Goal: Task Accomplishment & Management: Use online tool/utility

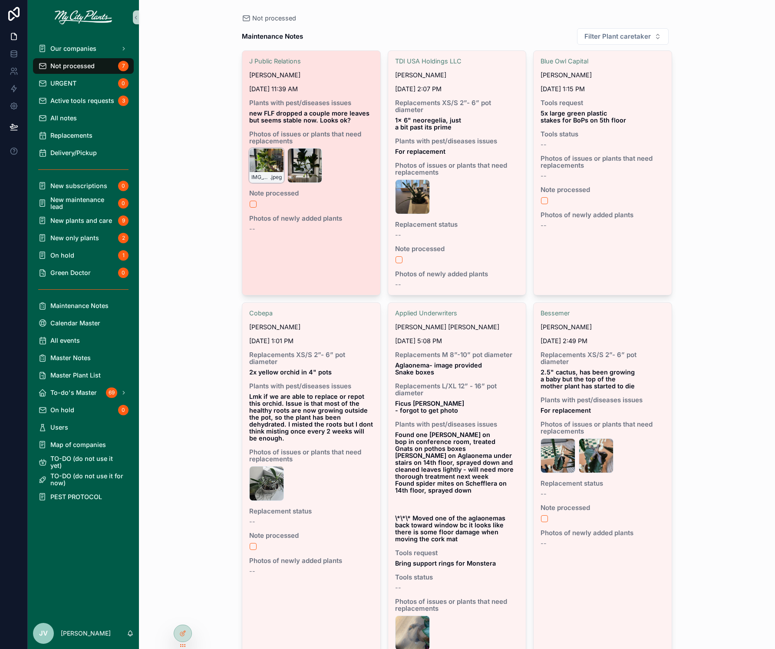
click at [261, 163] on div "IMG_8934 .jpeg" at bounding box center [266, 165] width 35 height 35
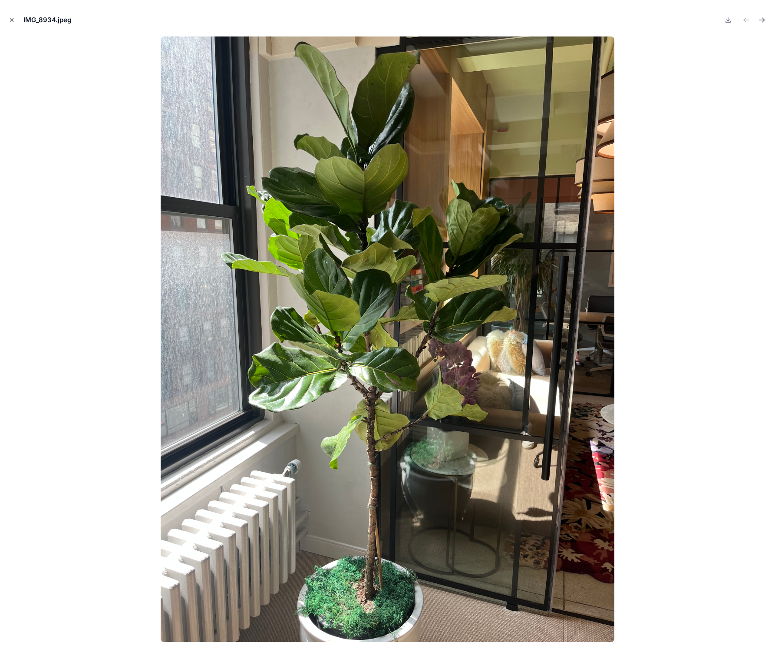
click at [12, 18] on icon "Close modal" at bounding box center [12, 20] width 6 height 6
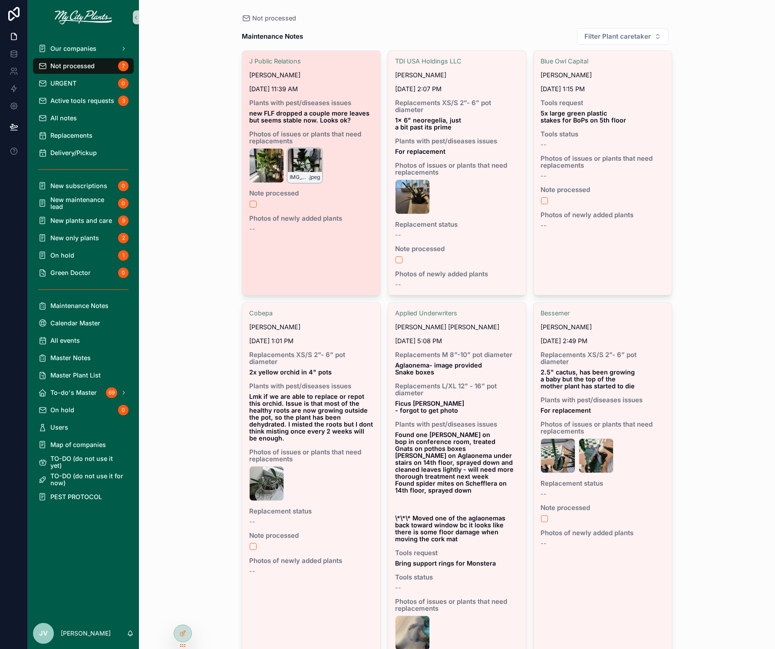
click at [302, 159] on div "IMG_8936 .jpeg" at bounding box center [305, 165] width 35 height 35
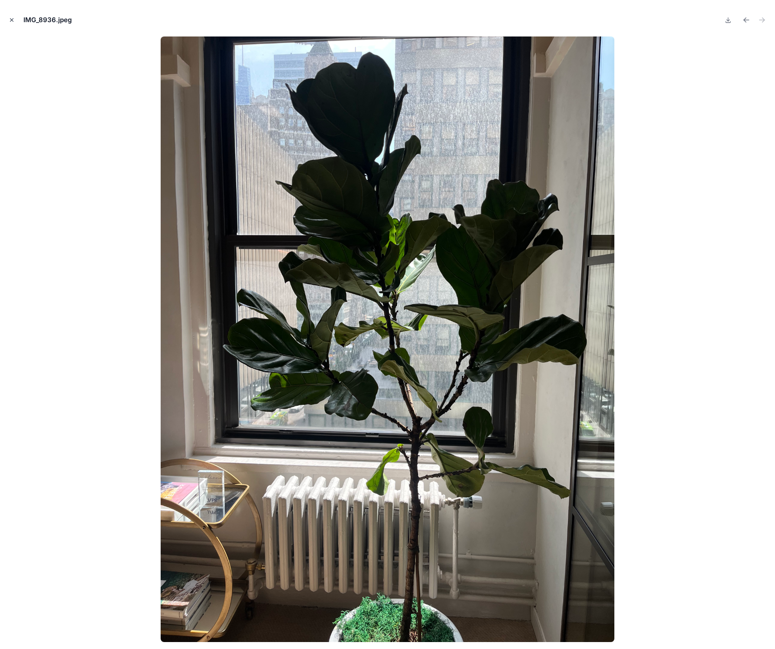
click at [12, 20] on icon "Close modal" at bounding box center [11, 20] width 3 height 3
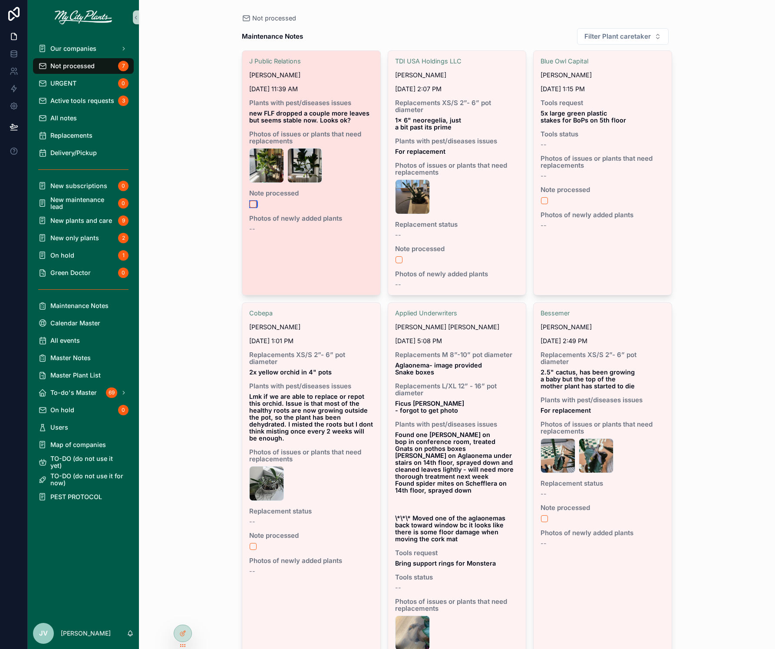
click at [254, 205] on button "scrollable content" at bounding box center [253, 204] width 7 height 7
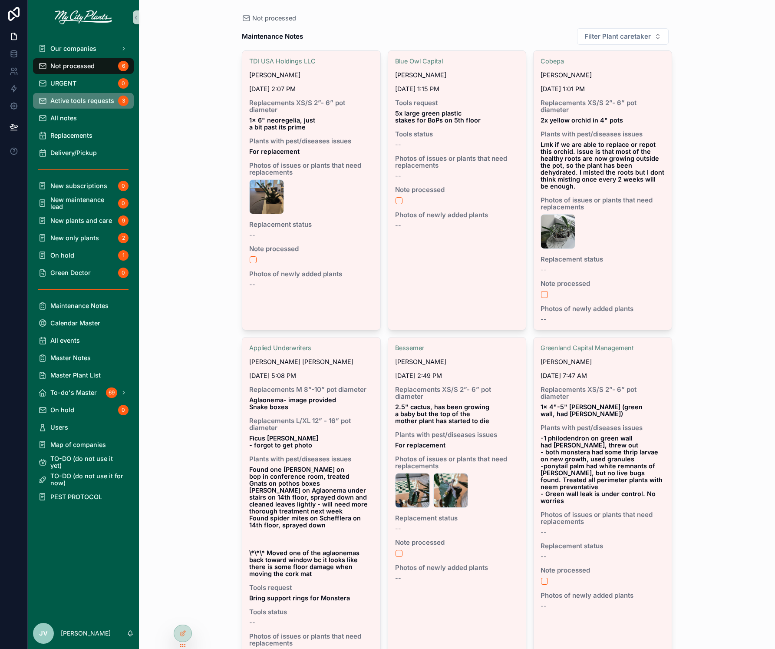
click at [77, 103] on span "Active tools requests" at bounding box center [82, 100] width 64 height 7
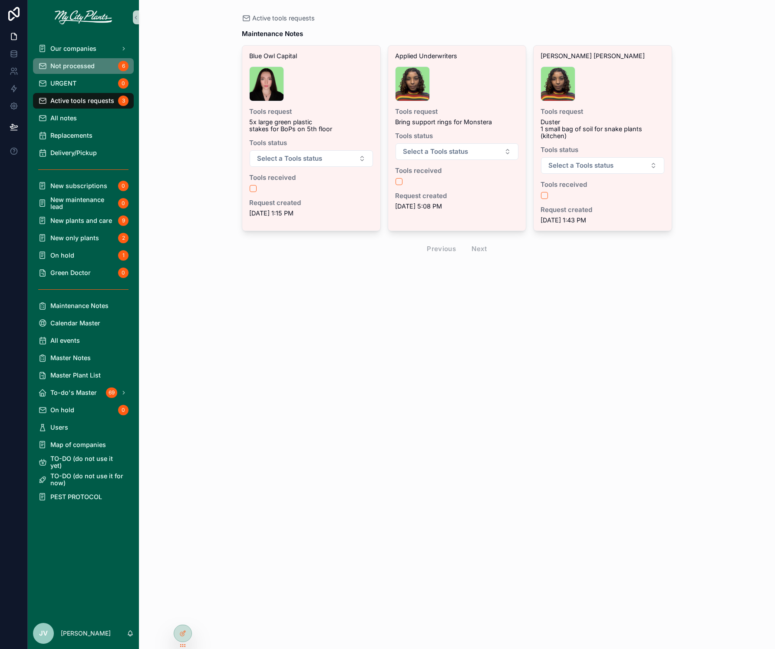
click at [83, 65] on span "Not processed" at bounding box center [72, 66] width 44 height 7
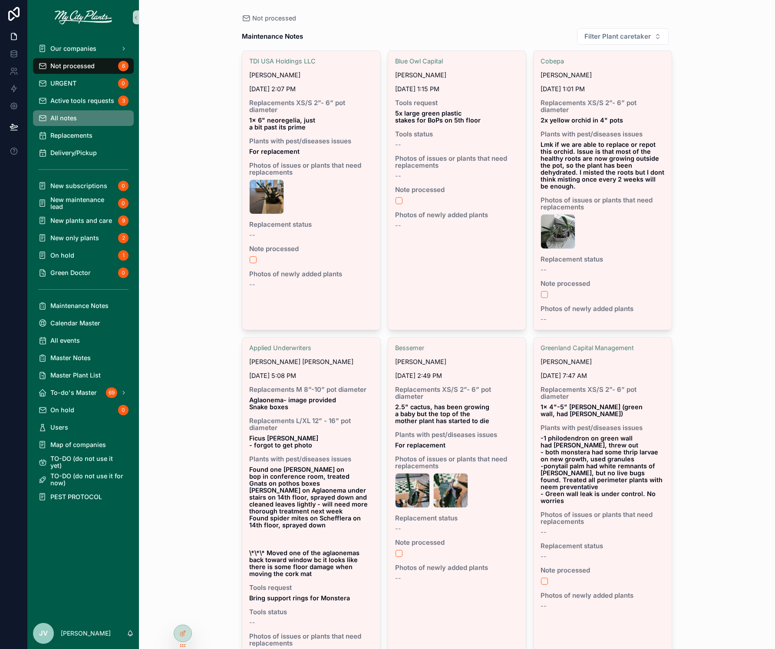
click at [65, 118] on span "All notes" at bounding box center [63, 118] width 26 height 7
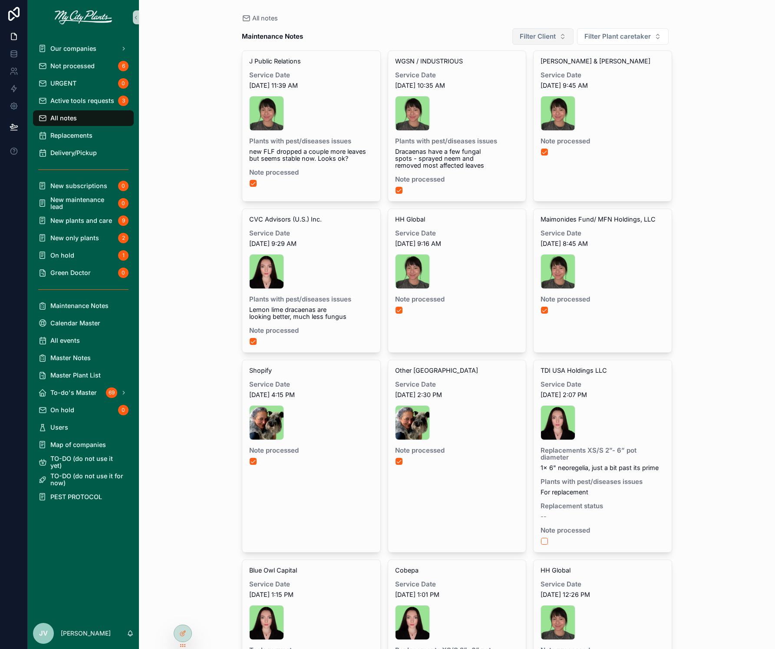
click at [564, 40] on button "Filter Client" at bounding box center [543, 36] width 61 height 17
type input "******"
click at [523, 71] on span "Alpine Investors" at bounding box center [519, 71] width 46 height 9
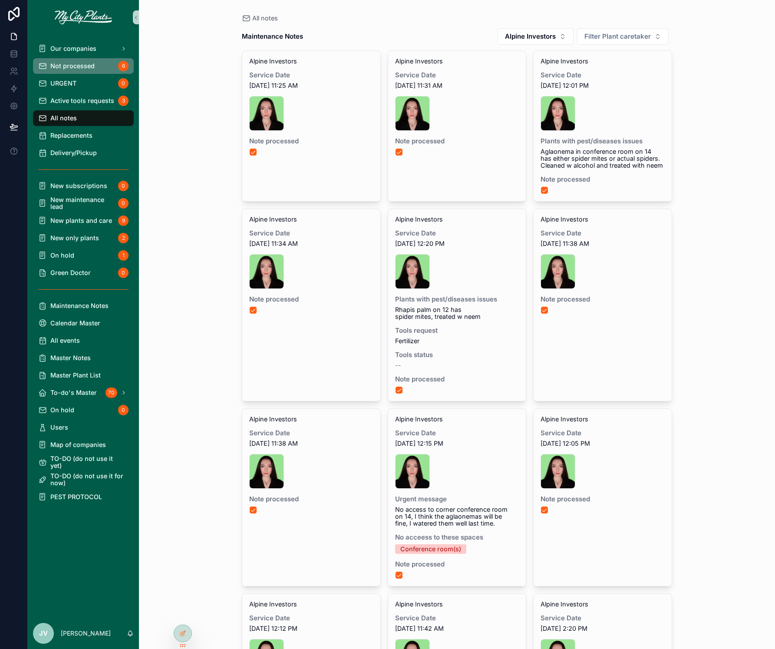
click at [56, 63] on span "Not processed" at bounding box center [72, 66] width 44 height 7
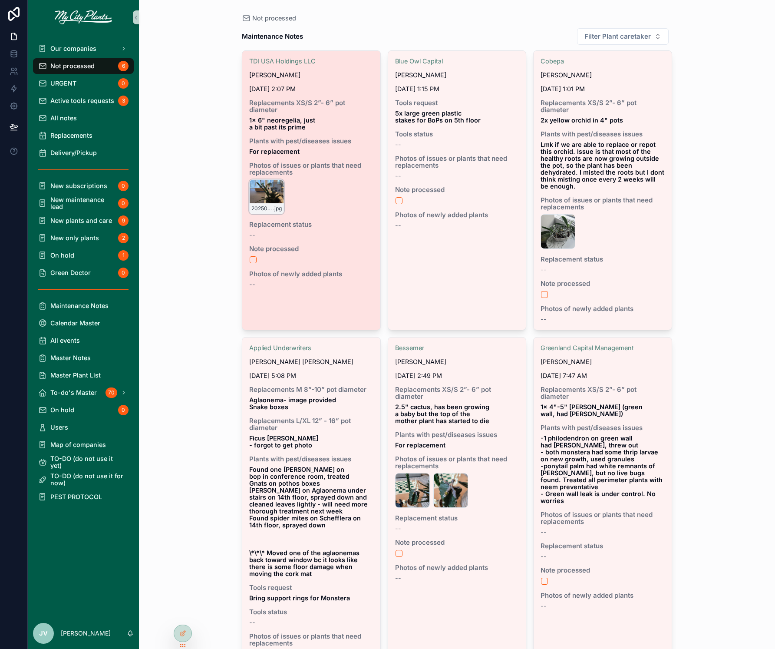
click at [272, 179] on div "20250827_135339 .jpg" at bounding box center [266, 196] width 35 height 35
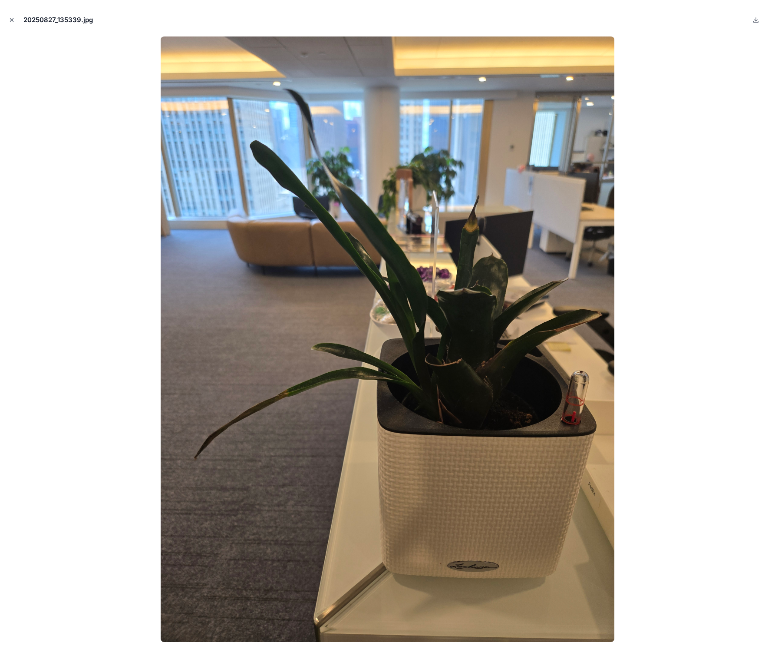
click at [12, 21] on icon "Close modal" at bounding box center [12, 20] width 6 height 6
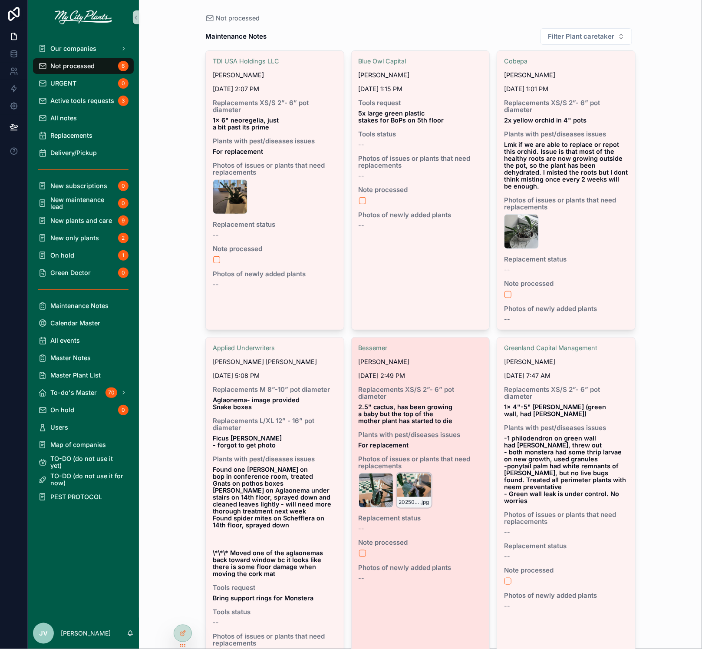
click at [417, 473] on div "20250819_141823 .jpg" at bounding box center [414, 490] width 35 height 35
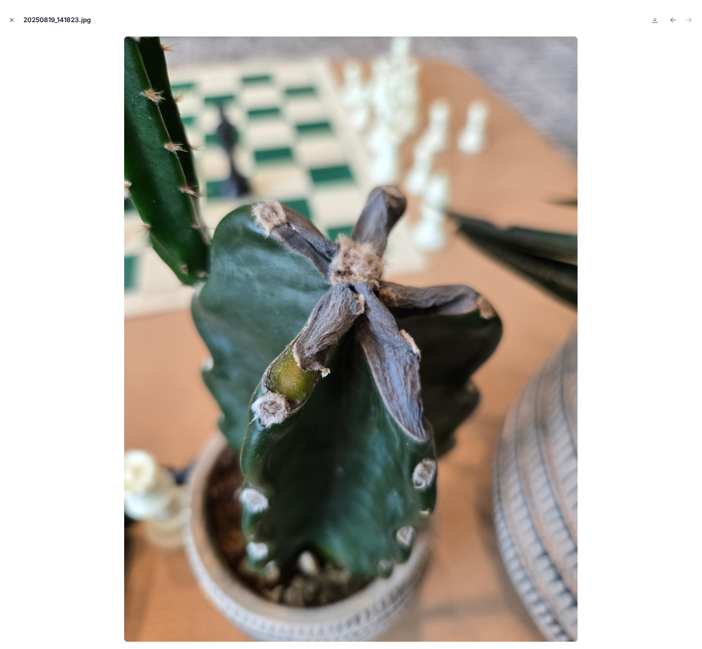
click at [11, 18] on icon "Close modal" at bounding box center [12, 20] width 6 height 6
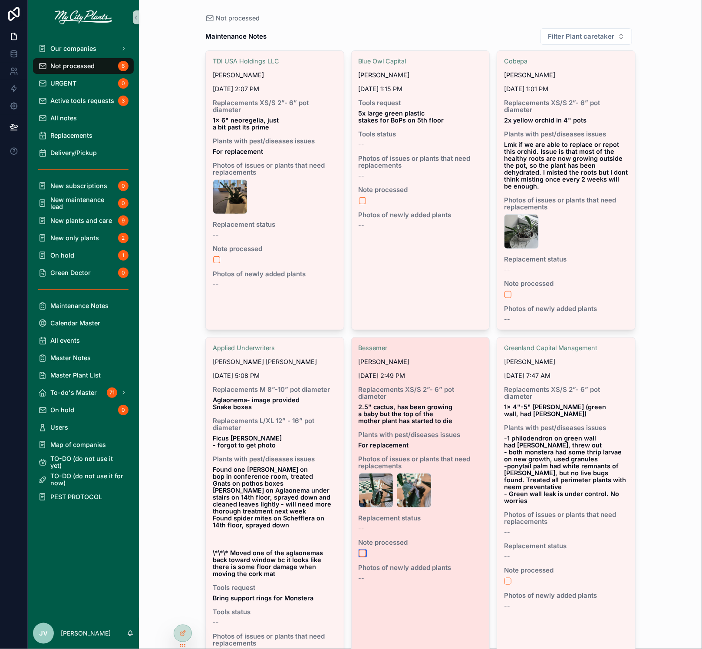
click at [362, 550] on button "scrollable content" at bounding box center [362, 553] width 7 height 7
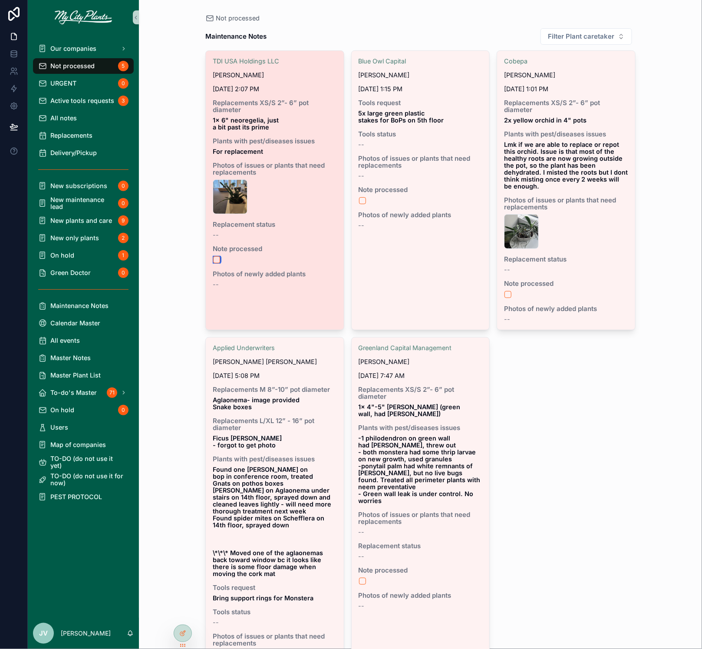
click at [216, 256] on button "scrollable content" at bounding box center [216, 259] width 7 height 7
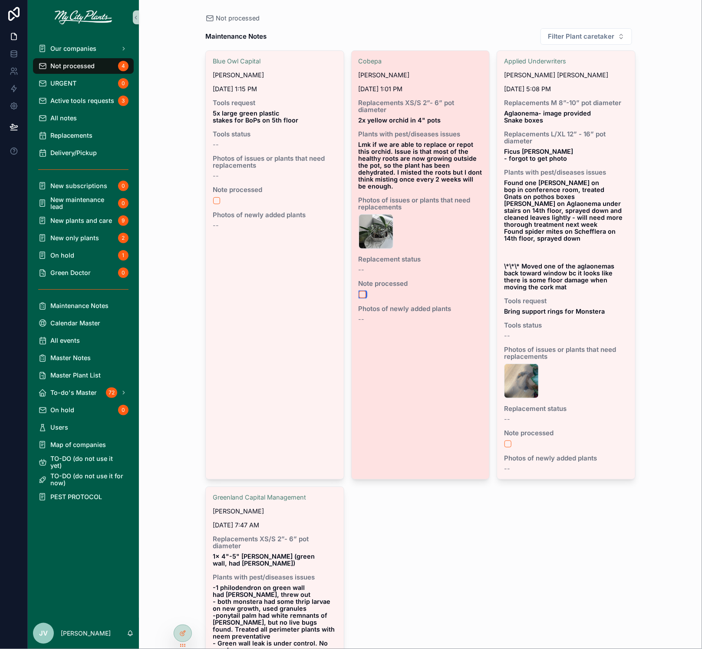
click at [362, 291] on button "scrollable content" at bounding box center [362, 294] width 7 height 7
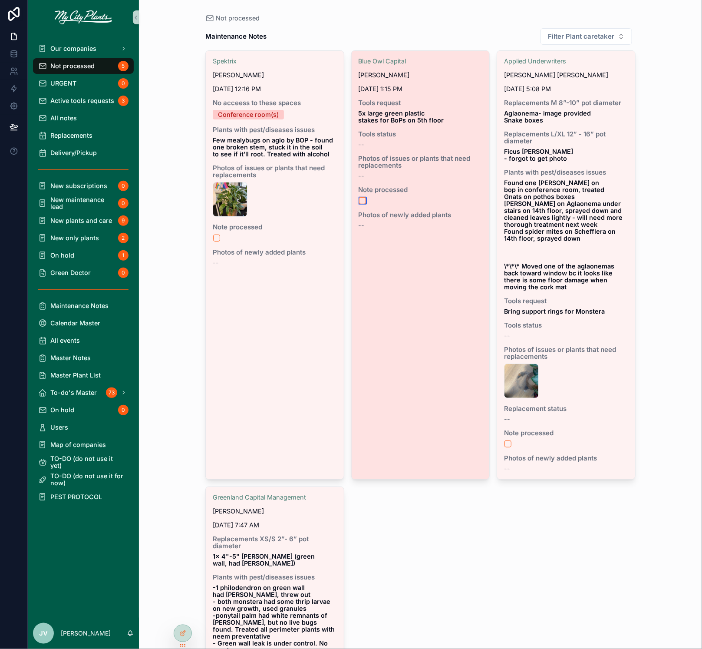
click at [364, 199] on button "scrollable content" at bounding box center [362, 200] width 7 height 7
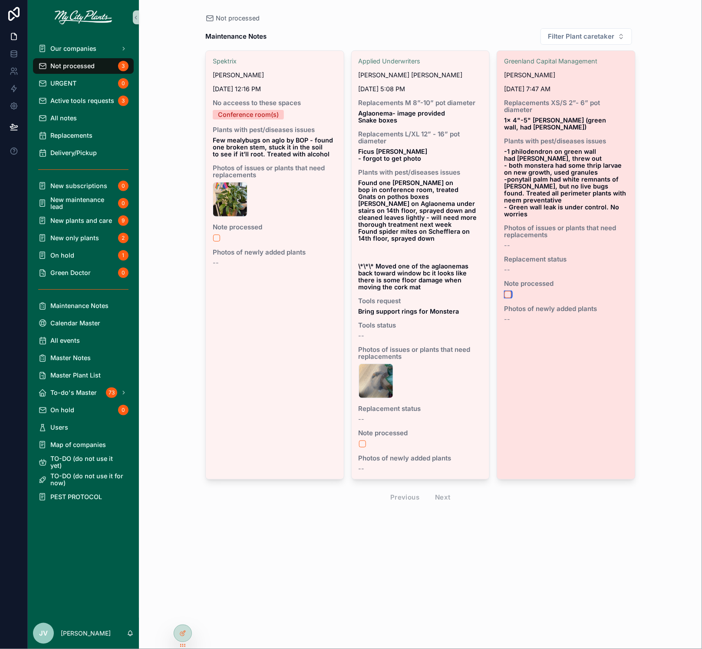
click at [508, 291] on button "scrollable content" at bounding box center [508, 294] width 7 height 7
